Goal: Navigation & Orientation: Find specific page/section

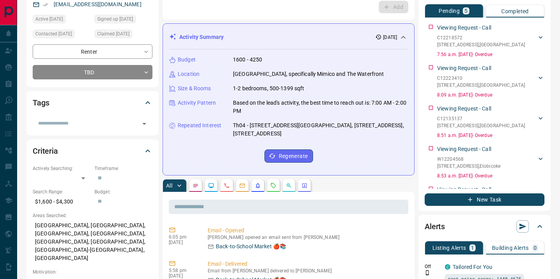
scroll to position [81, 0]
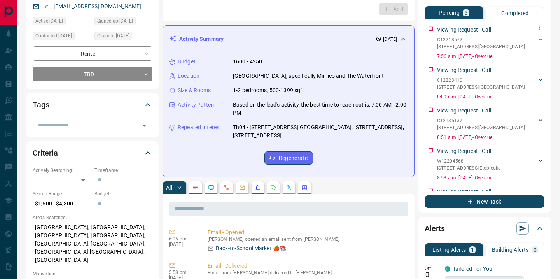
click at [462, 41] on p "C12218572" at bounding box center [481, 39] width 88 height 7
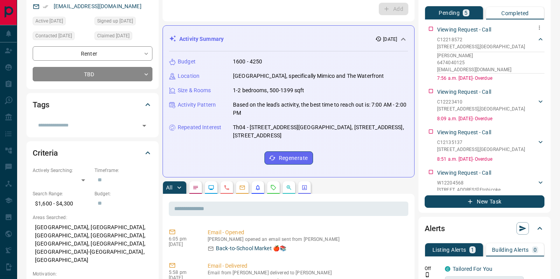
click at [457, 28] on p "Viewing Request - Call" at bounding box center [464, 30] width 54 height 8
drag, startPoint x: 469, startPoint y: 38, endPoint x: 447, endPoint y: 38, distance: 22.1
click at [448, 38] on p "C12218572" at bounding box center [481, 39] width 88 height 7
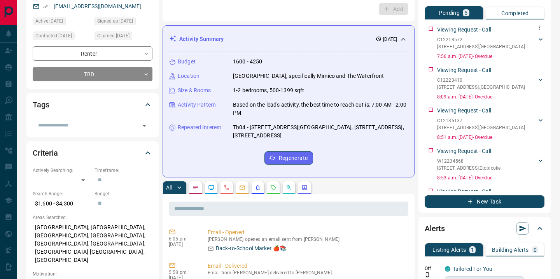
click at [447, 38] on p "C12218572" at bounding box center [481, 39] width 88 height 7
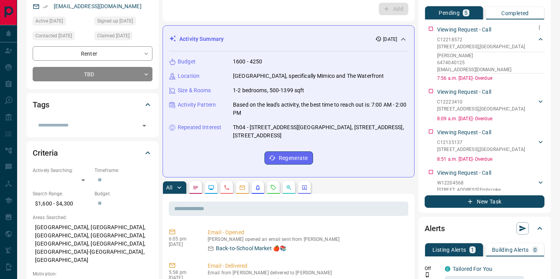
click at [447, 24] on div "Viewing Request - Call C12218572 [STREET_ADDRESS][GEOGRAPHIC_DATA] [EMAIL_ADDRE…" at bounding box center [490, 52] width 107 height 59
click at [457, 30] on p "Viewing Request - Call" at bounding box center [464, 30] width 54 height 8
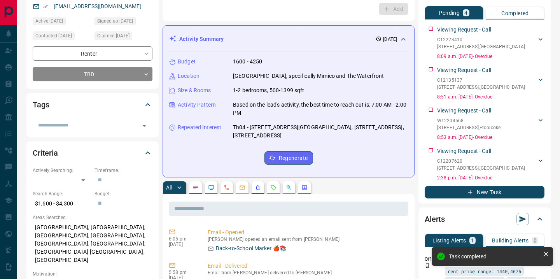
drag, startPoint x: 464, startPoint y: 40, endPoint x: 447, endPoint y: 40, distance: 17.1
click at [448, 40] on p "C12223410" at bounding box center [481, 39] width 88 height 7
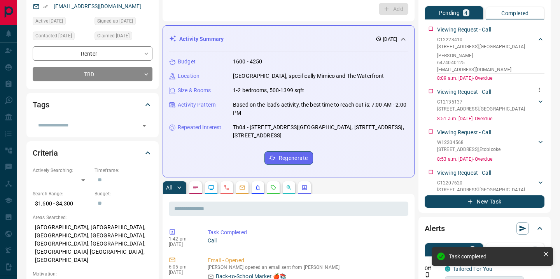
click at [453, 94] on p "Viewing Request - Call" at bounding box center [464, 92] width 54 height 8
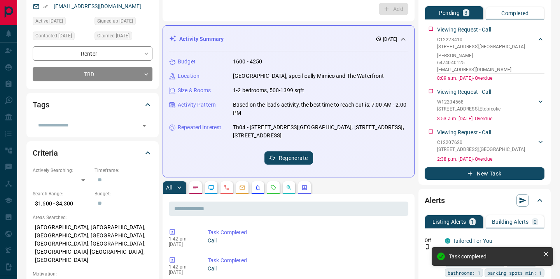
click at [289, 157] on button "Regenerate" at bounding box center [288, 157] width 49 height 13
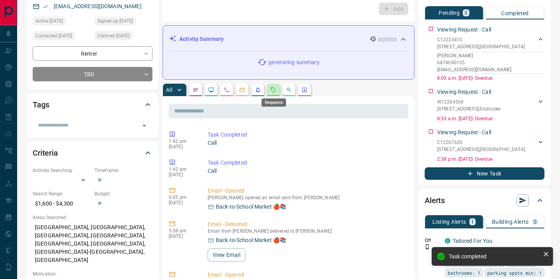
click at [270, 87] on icon "Requests" at bounding box center [273, 90] width 6 height 6
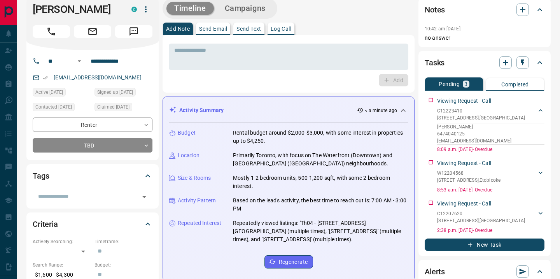
scroll to position [0, 0]
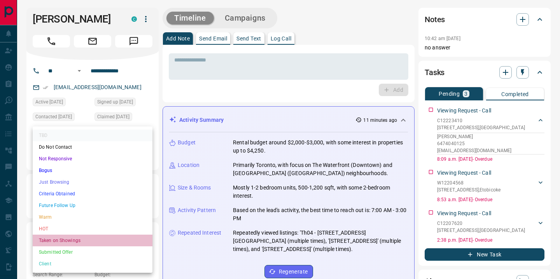
click at [54, 244] on li "Taken on Showings" at bounding box center [93, 240] width 120 height 12
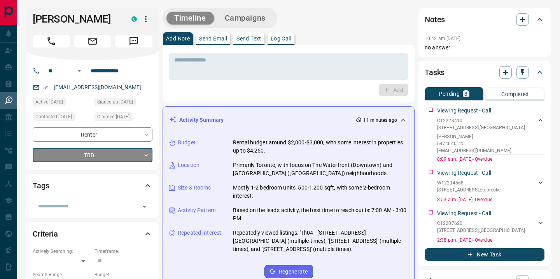
type input "*"
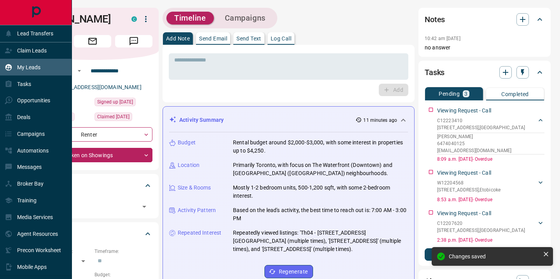
click at [28, 68] on p "My Leads" at bounding box center [28, 67] width 23 height 6
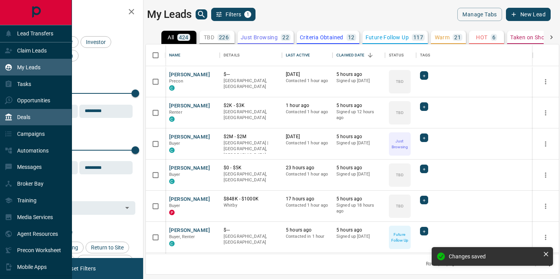
scroll to position [209, 413]
click at [32, 109] on div "Deals" at bounding box center [36, 117] width 72 height 17
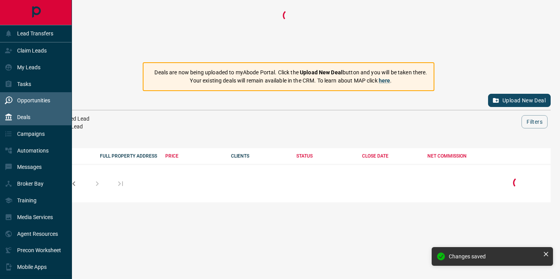
click at [32, 106] on div "Opportunities" at bounding box center [36, 100] width 72 height 17
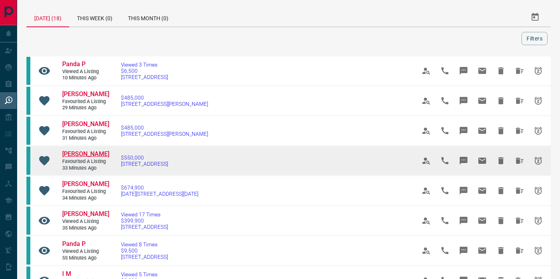
click at [94, 153] on span "[PERSON_NAME]" at bounding box center [85, 153] width 47 height 7
